Goal: Task Accomplishment & Management: Use online tool/utility

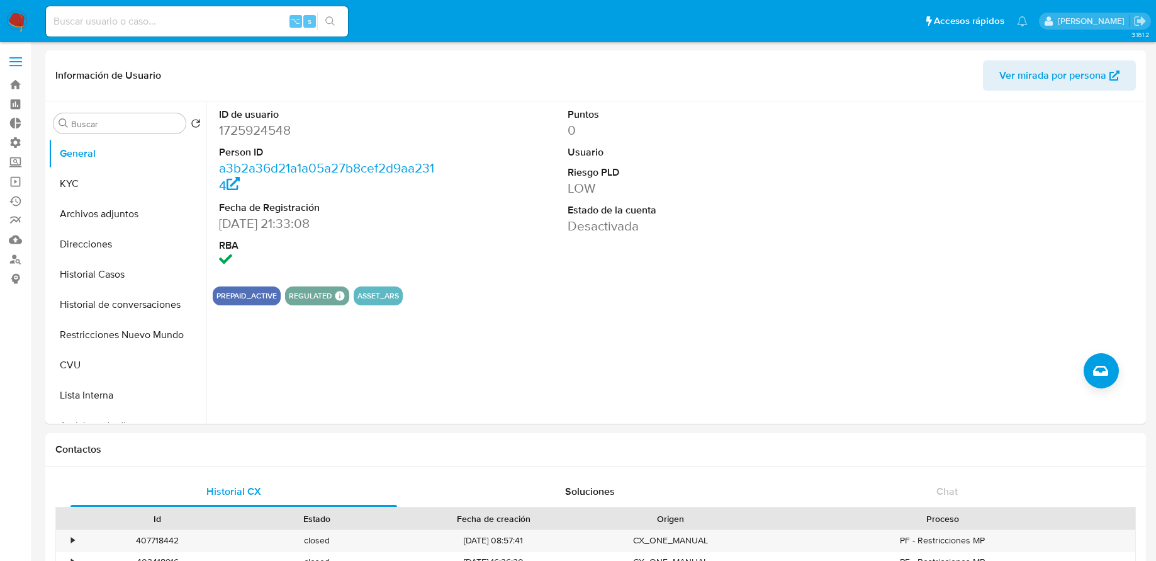
select select "10"
click at [26, 177] on link "Operaciones masivas" at bounding box center [75, 182] width 150 height 20
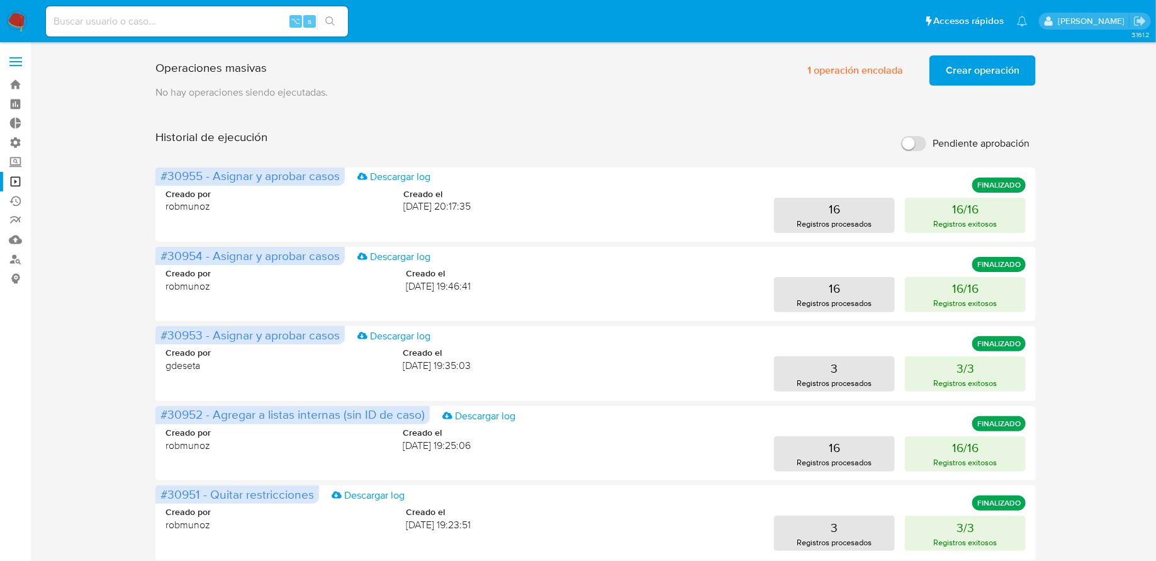
click at [150, 18] on input at bounding box center [197, 21] width 302 height 16
paste input "1530640593"
type input "1530640593"
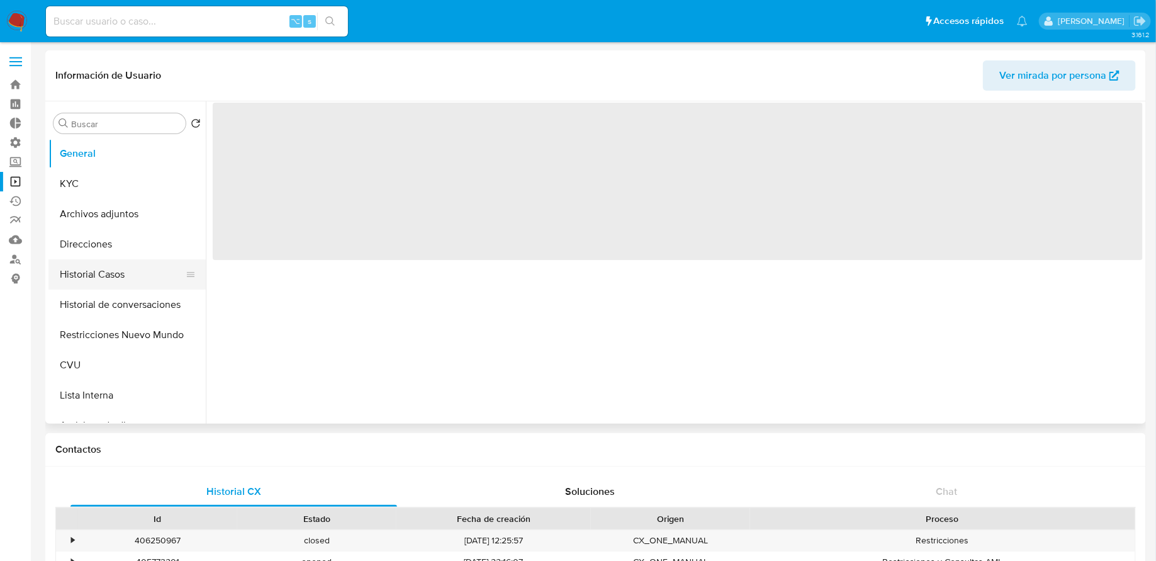
select select "10"
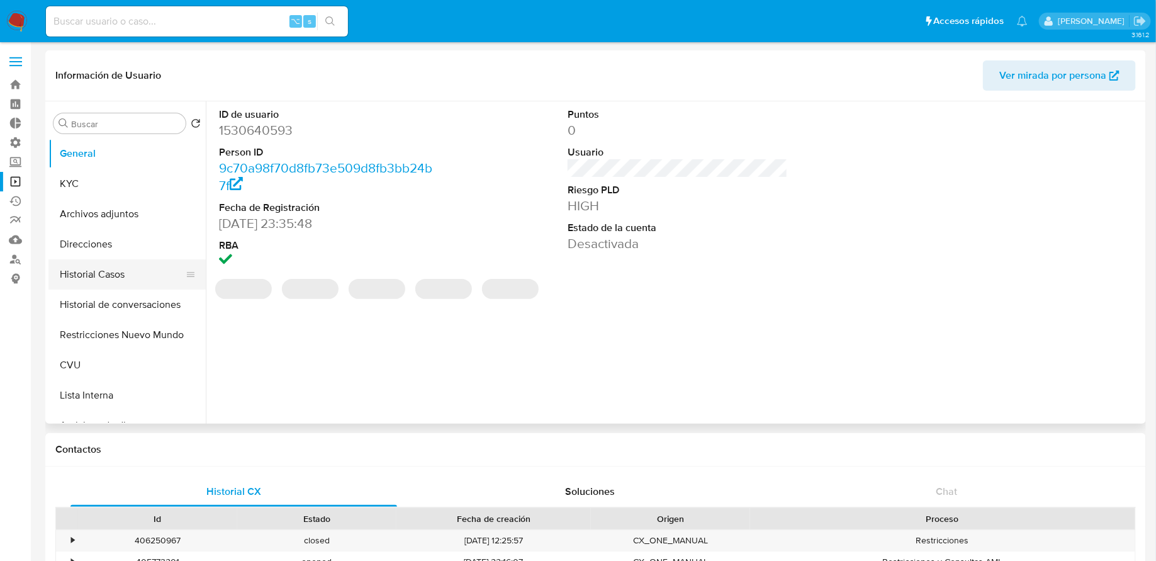
click at [112, 270] on button "Historial Casos" at bounding box center [121, 274] width 147 height 30
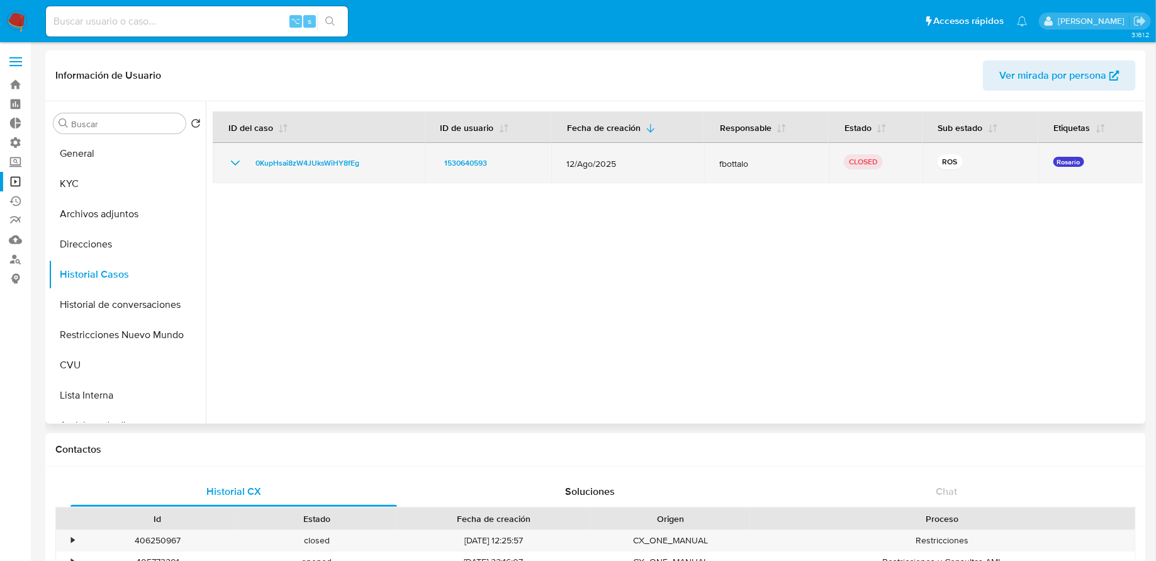
click at [236, 160] on icon "Mostrar/Ocultar" at bounding box center [235, 162] width 15 height 15
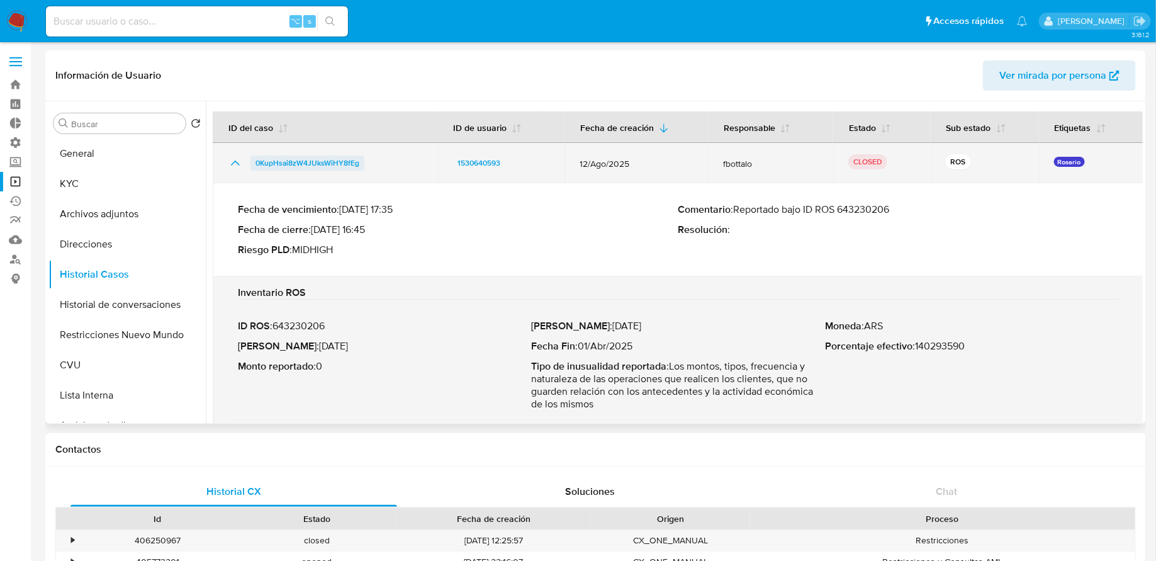
click at [286, 166] on span "0KupHsai8zW4JUksWiHY8fEg" at bounding box center [307, 162] width 104 height 15
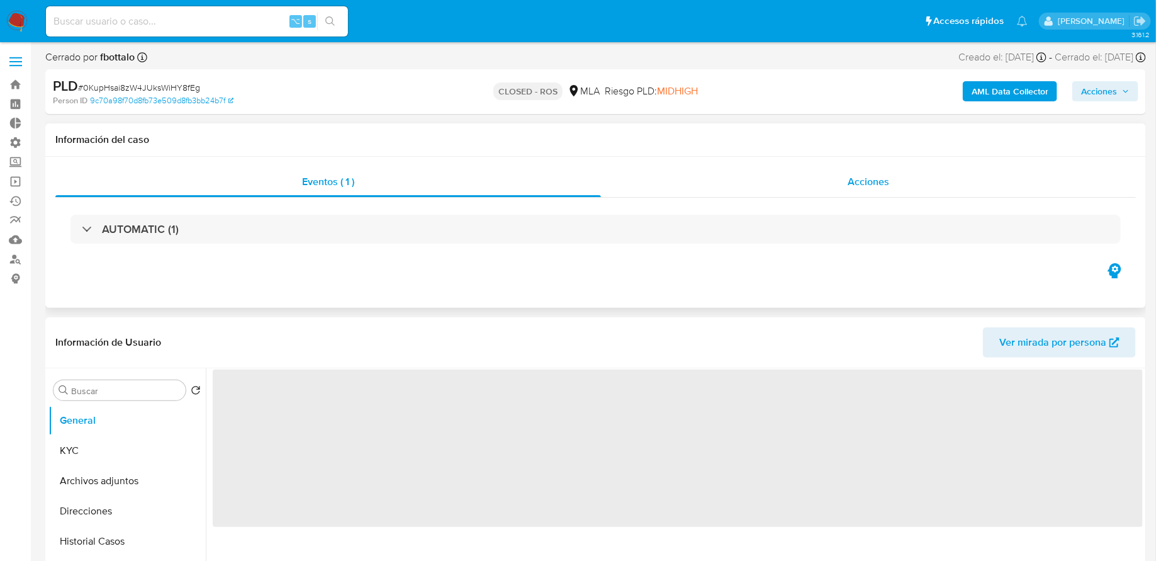
click at [713, 182] on div "Acciones" at bounding box center [868, 182] width 535 height 30
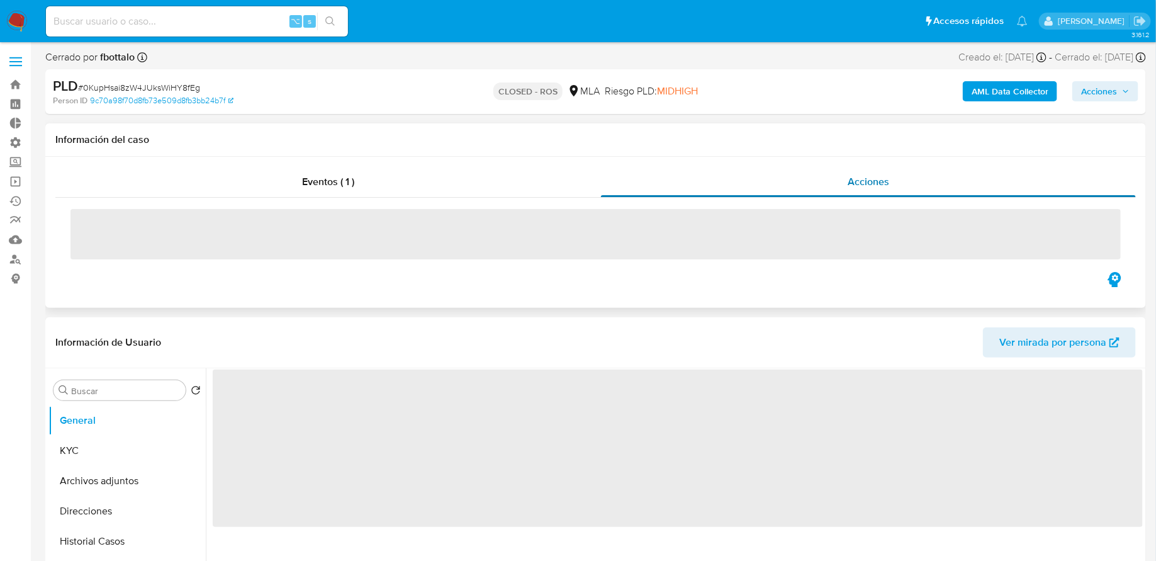
select select "10"
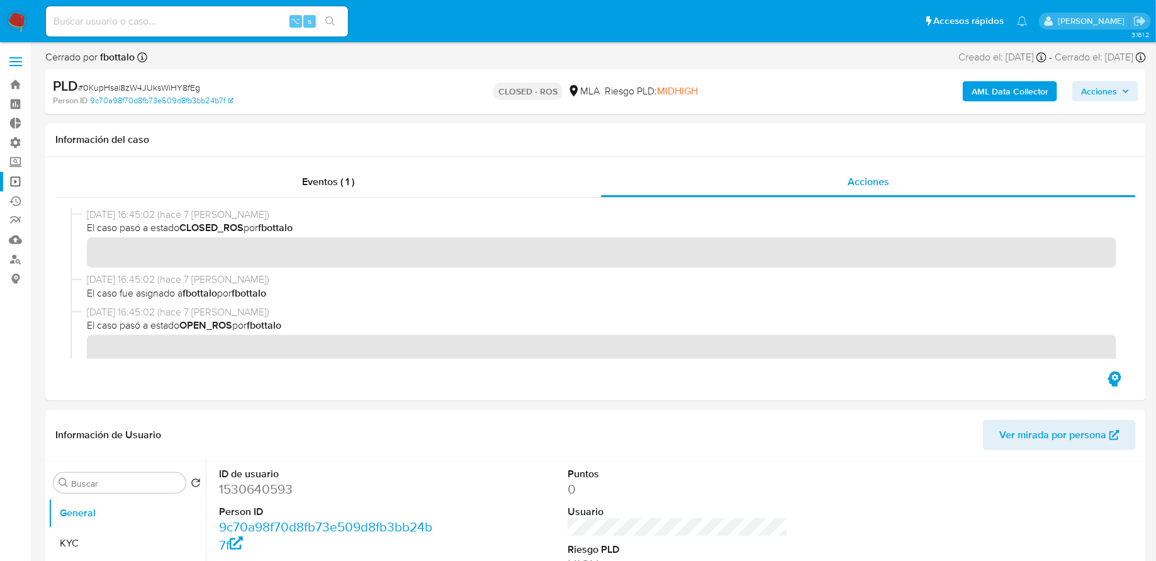
click at [20, 184] on link "Operaciones masivas" at bounding box center [75, 182] width 150 height 20
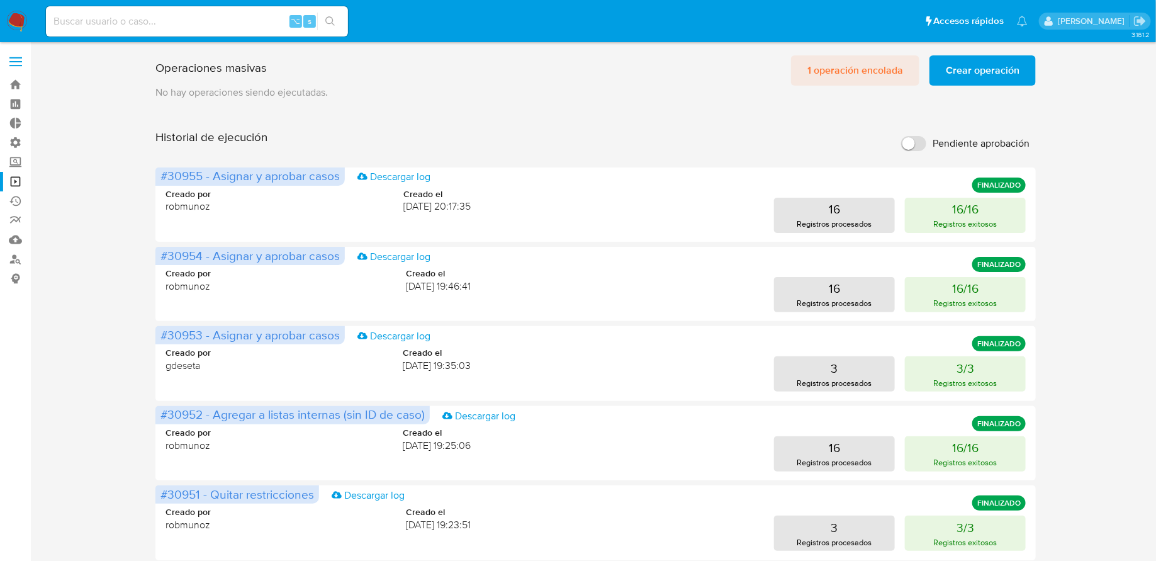
click at [853, 60] on span "1 operación encolada" at bounding box center [855, 71] width 96 height 28
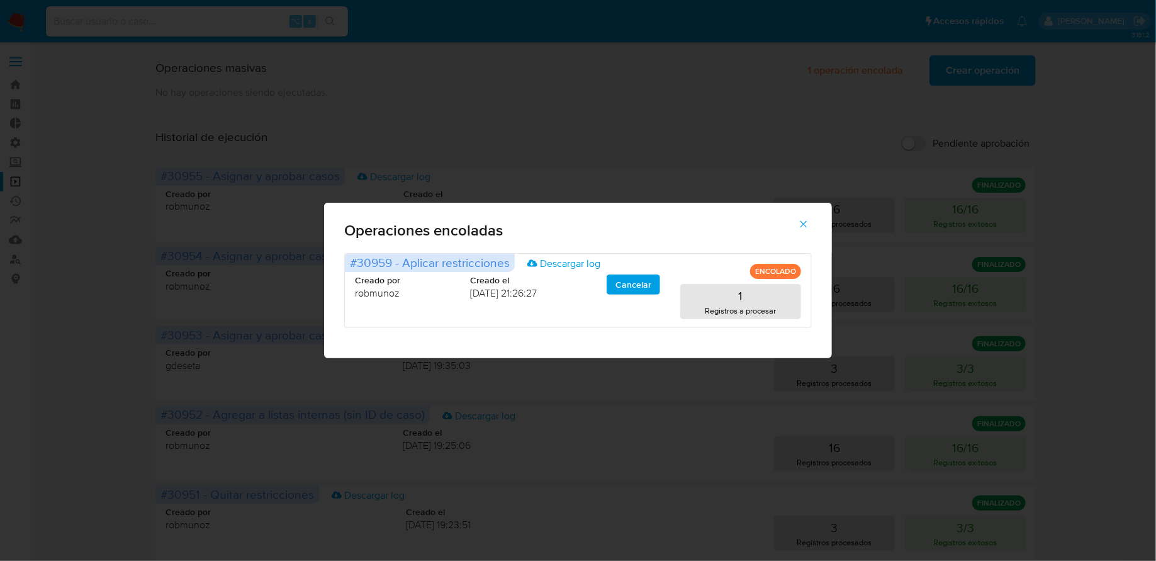
click at [806, 227] on icon "button" at bounding box center [803, 223] width 11 height 11
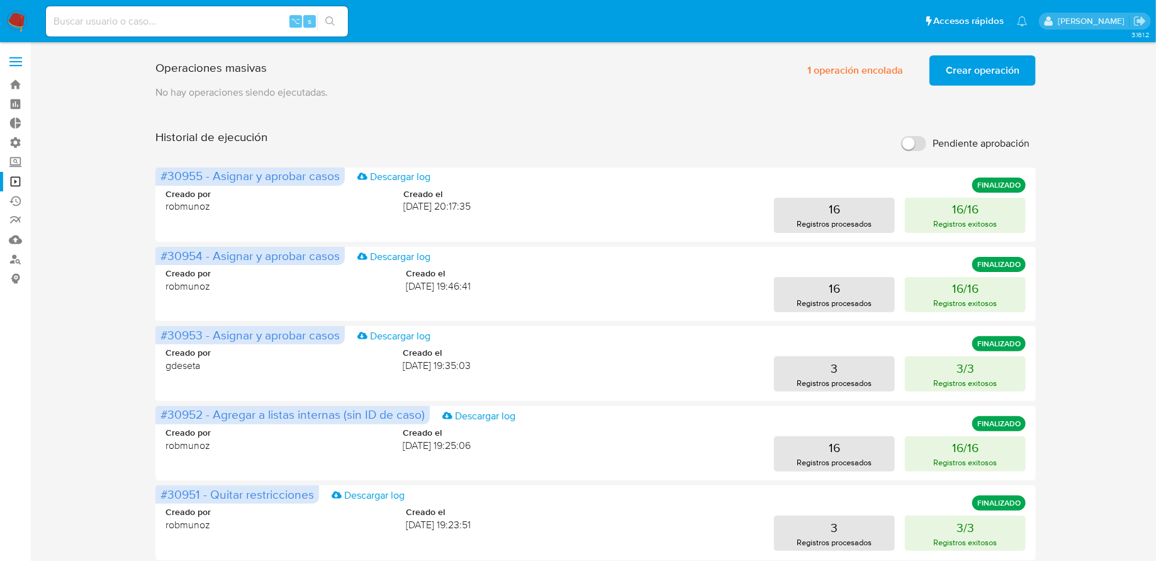
click at [970, 50] on div "Operaciones masivas 1 operación encolada Crear operación Sólo puede haber hasta…" at bounding box center [595, 67] width 880 height 35
click at [974, 68] on span "Crear operación" at bounding box center [983, 71] width 74 height 28
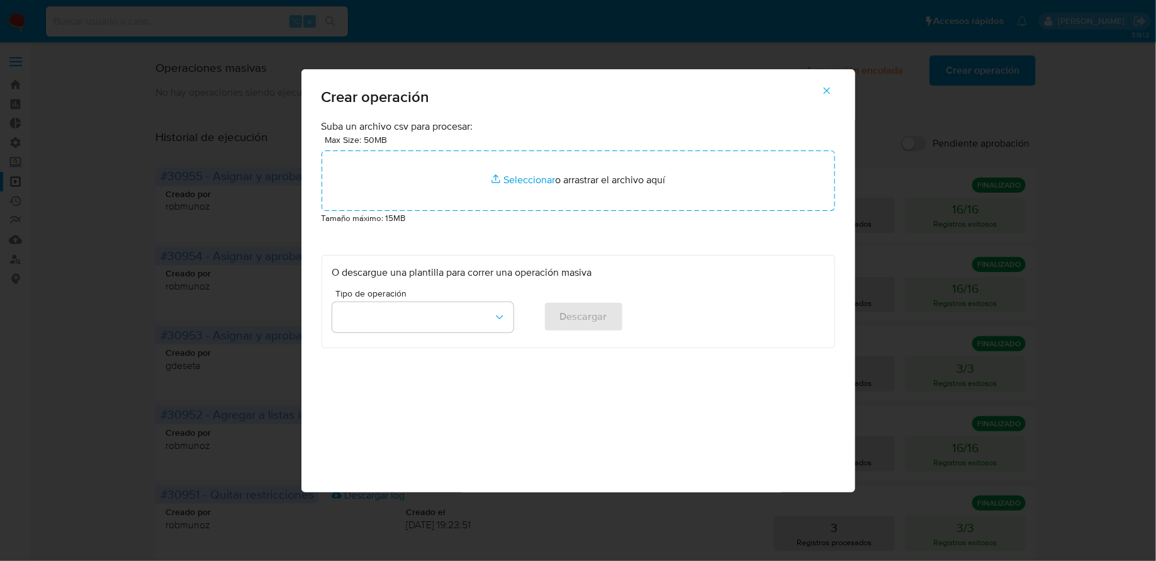
click at [587, 130] on p "Suba un archivo csv para procesar:" at bounding box center [579, 127] width 514 height 14
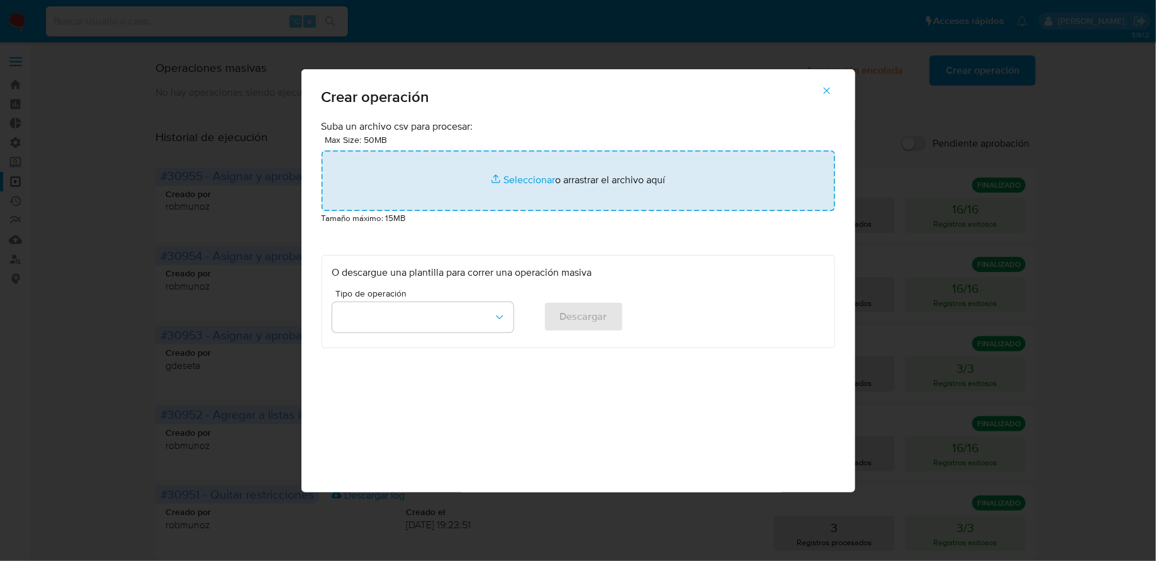
click at [563, 162] on input "file" at bounding box center [579, 180] width 514 height 60
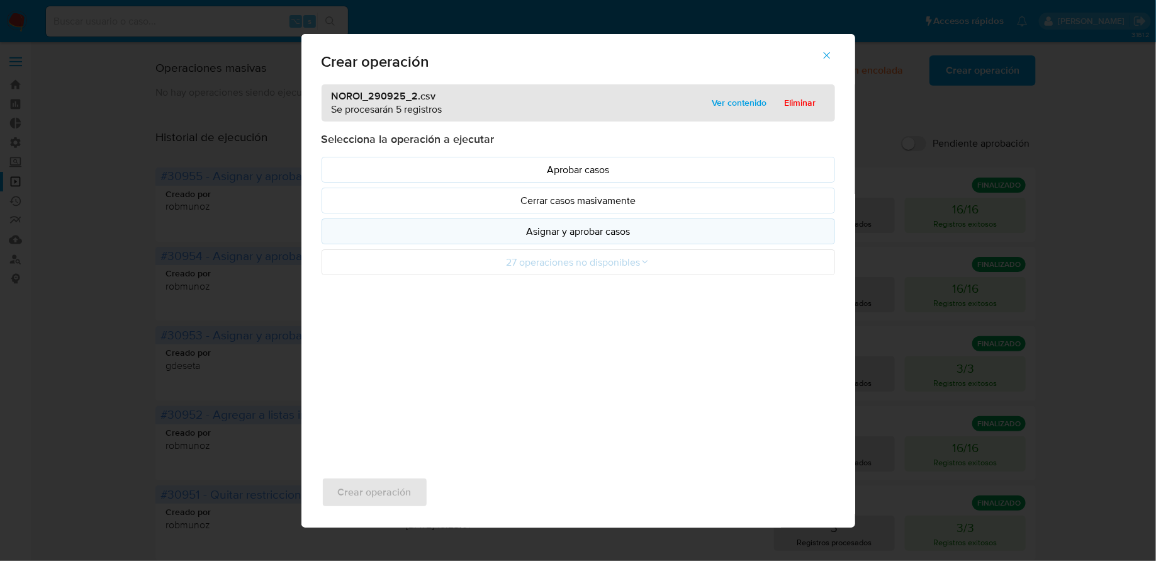
click at [390, 225] on p "Asignar y aprobar casos" at bounding box center [578, 231] width 492 height 14
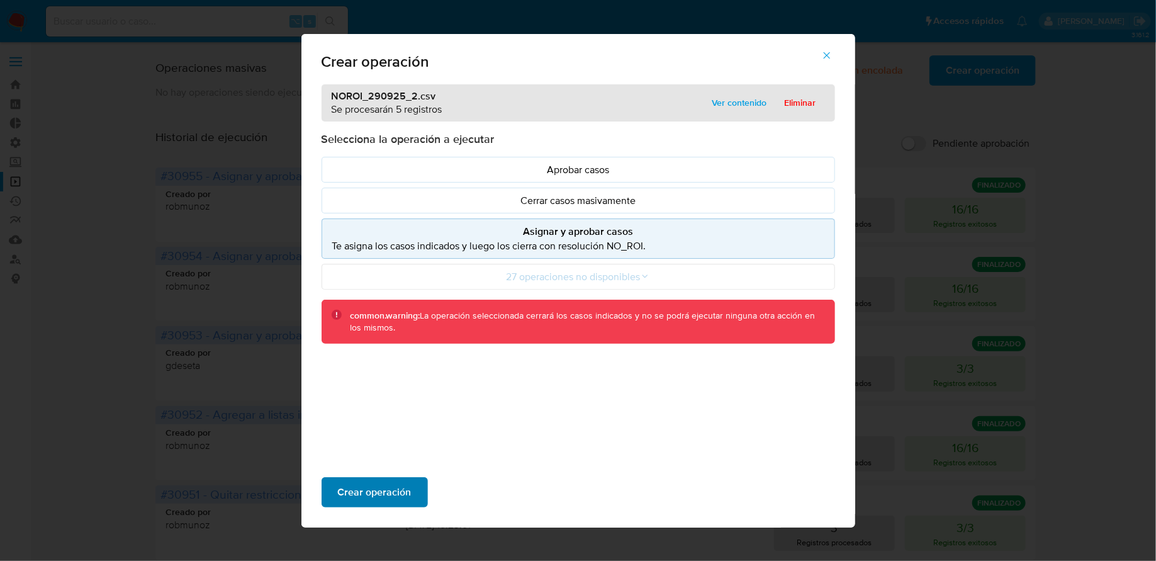
click at [358, 492] on span "Crear operación" at bounding box center [375, 492] width 74 height 28
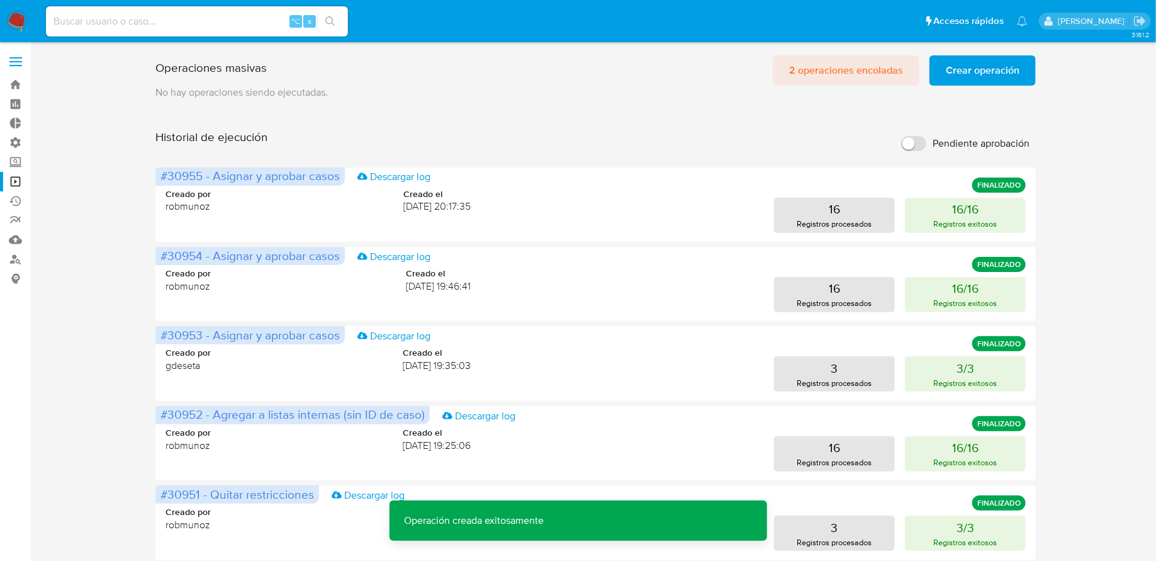
click at [840, 70] on span "2 operaciones encoladas" at bounding box center [846, 71] width 114 height 28
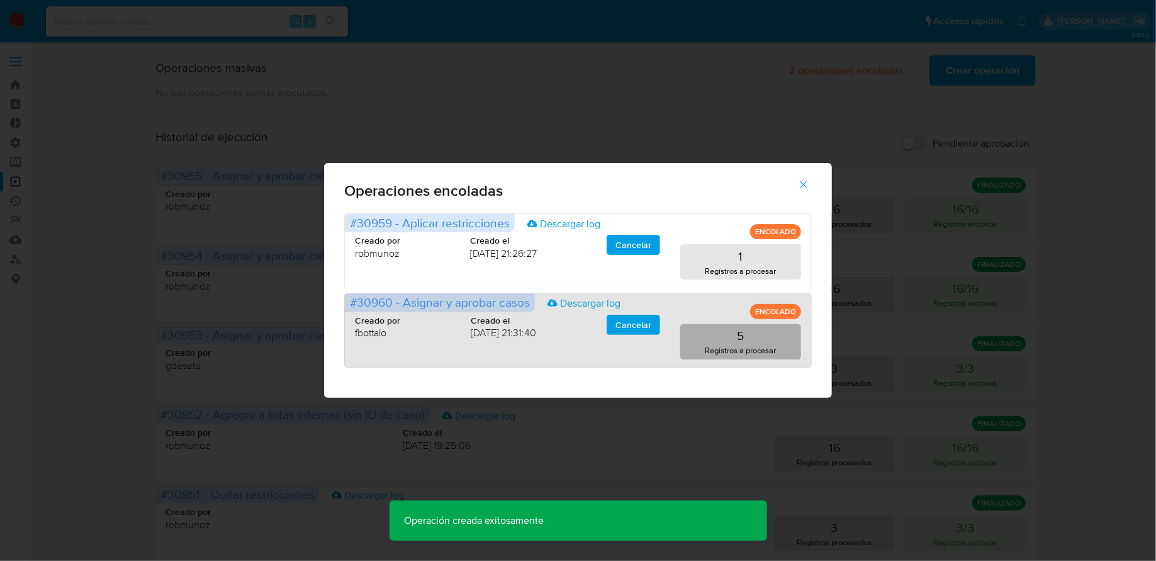
click at [724, 342] on button "5 Registros a procesar" at bounding box center [740, 341] width 121 height 35
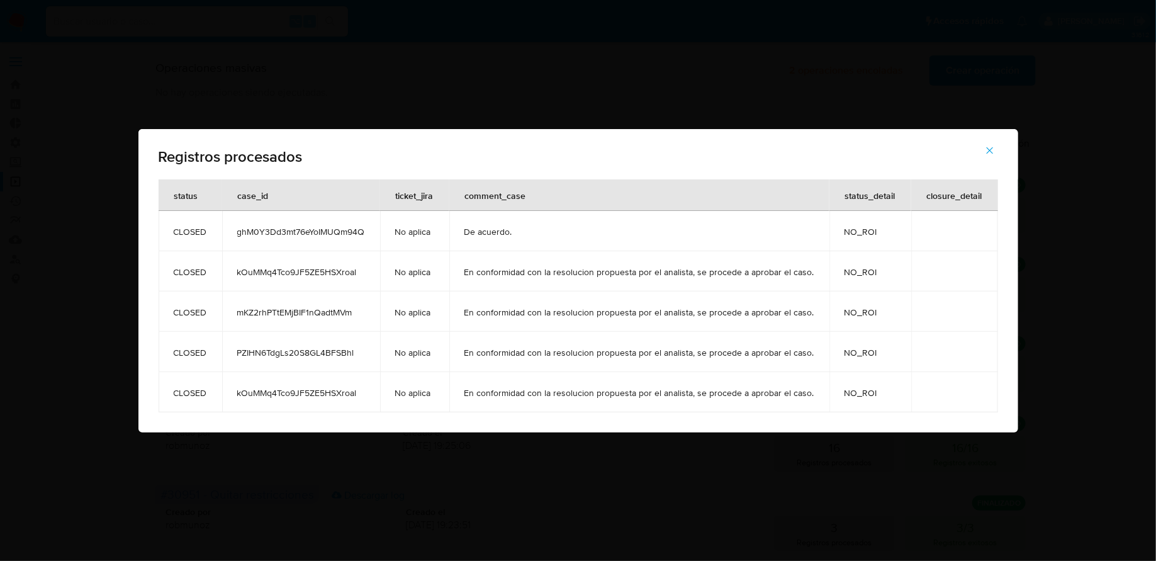
click at [990, 143] on span "button" at bounding box center [989, 151] width 11 height 28
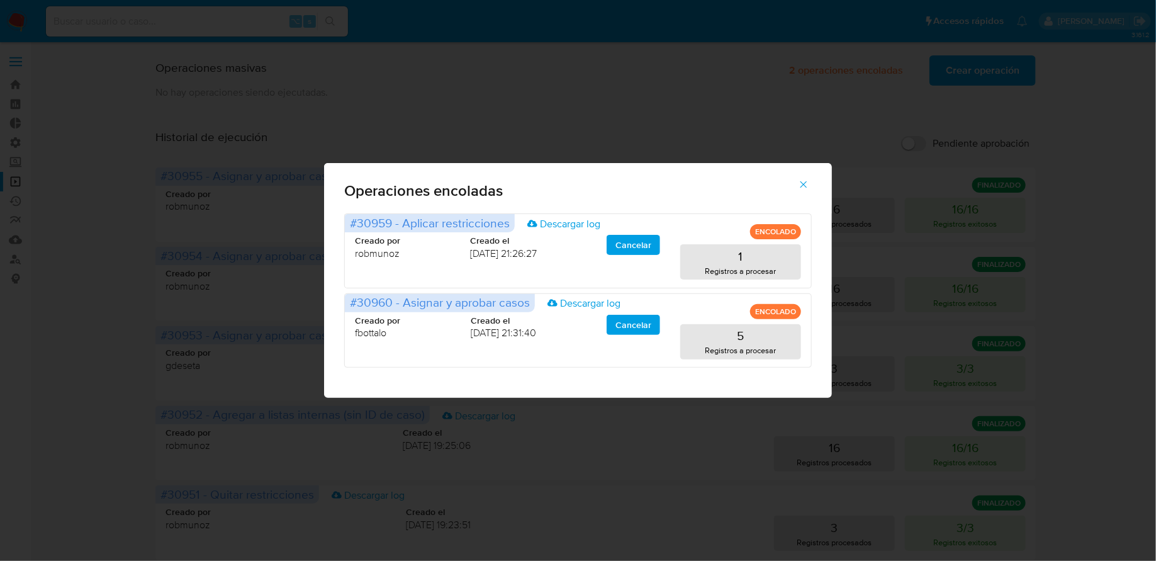
click at [804, 186] on icon "button" at bounding box center [803, 184] width 11 height 11
